Goal: Find specific page/section: Find specific page/section

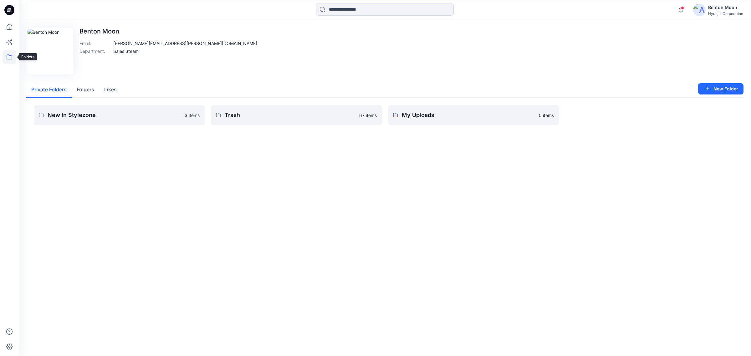
click at [10, 56] on icon at bounding box center [10, 57] width 14 height 14
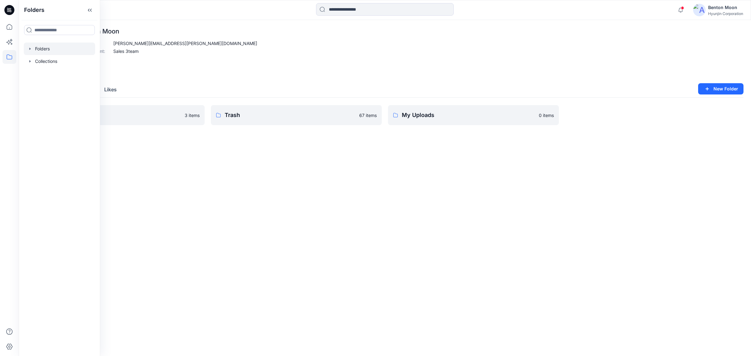
click at [46, 50] on div at bounding box center [59, 49] width 71 height 13
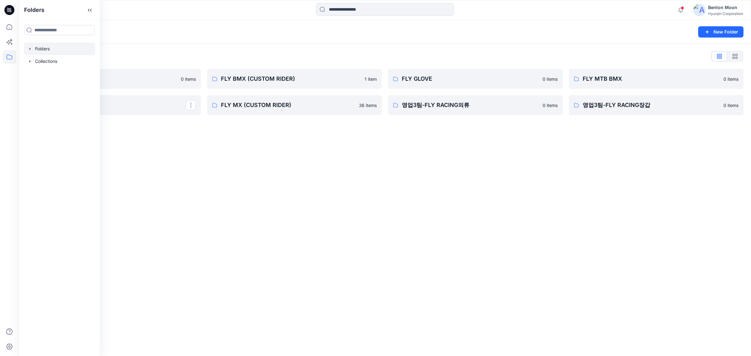
click at [266, 169] on div "Folders New Folder Folders List 0-HYUNJIN 0 items FLY MX FLY BMX (CUSTOM RIDER)…" at bounding box center [385, 188] width 733 height 336
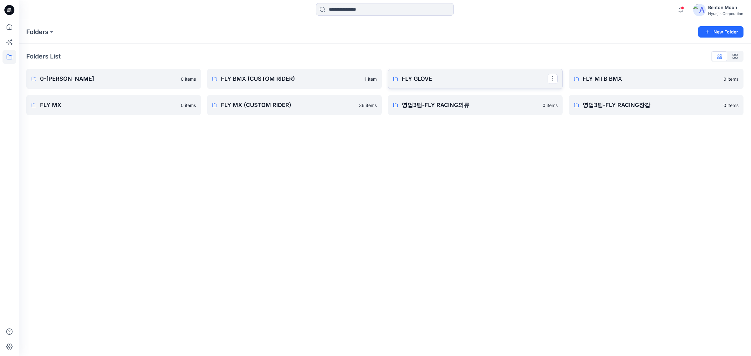
click at [425, 79] on p "FLY GLOVE" at bounding box center [475, 79] width 146 height 9
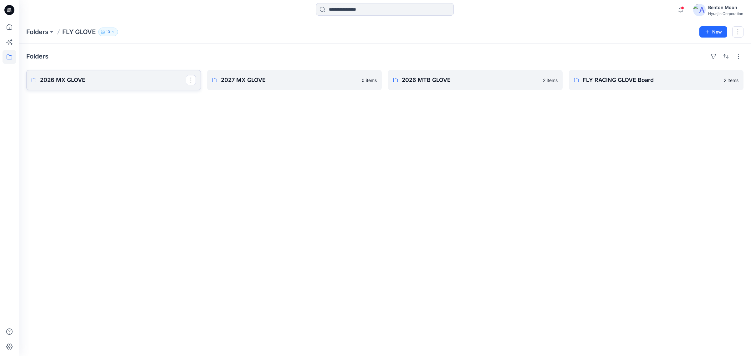
click at [135, 85] on p "2026 MX GLOVE" at bounding box center [113, 80] width 146 height 9
click at [467, 84] on p "2026 MTB GLOVE" at bounding box center [475, 80] width 146 height 9
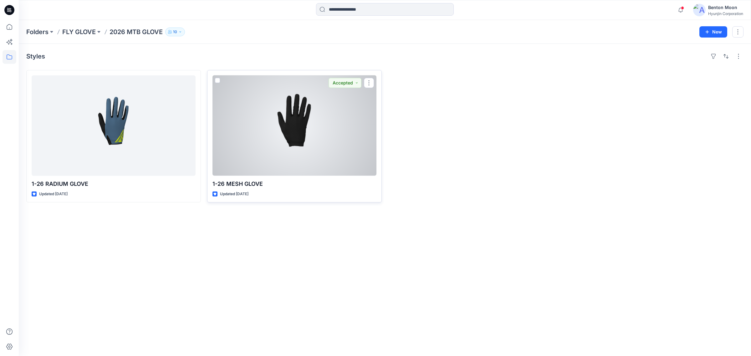
click at [290, 124] on div at bounding box center [295, 125] width 164 height 100
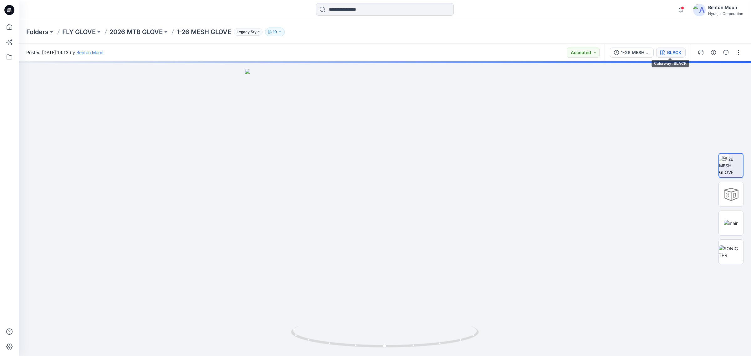
click at [601, 54] on icon "button" at bounding box center [663, 52] width 5 height 5
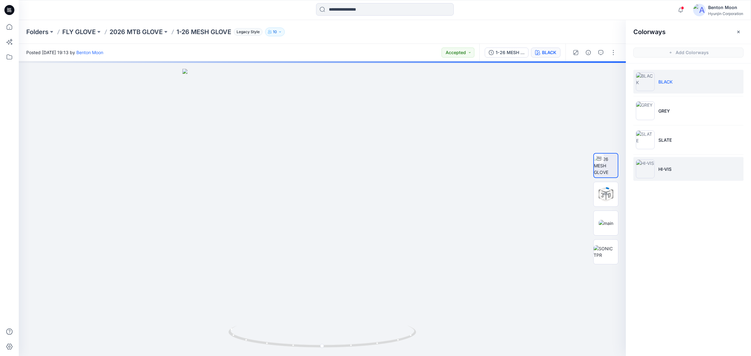
click at [601, 168] on p "HI-VIS" at bounding box center [665, 169] width 13 height 7
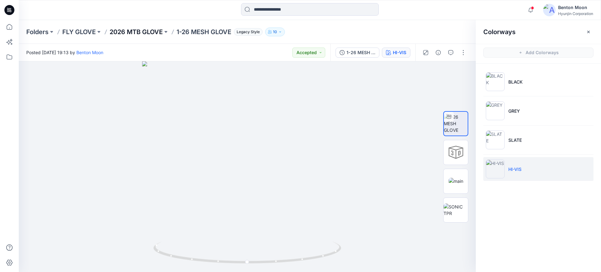
click at [122, 30] on p "2026 MTB GLOVE" at bounding box center [136, 32] width 53 height 9
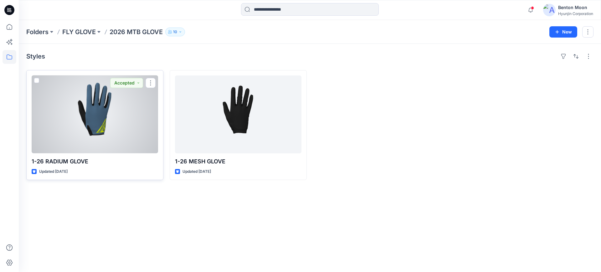
click at [126, 117] on div at bounding box center [95, 114] width 126 height 78
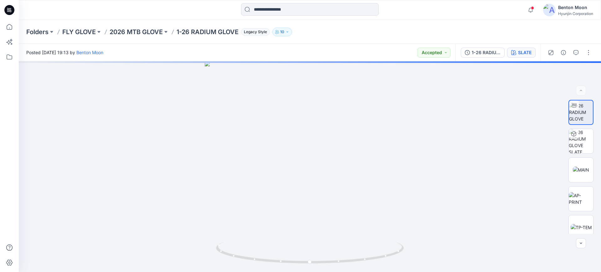
click at [530, 53] on div "SLATE" at bounding box center [524, 52] width 13 height 7
